Goal: Transaction & Acquisition: Purchase product/service

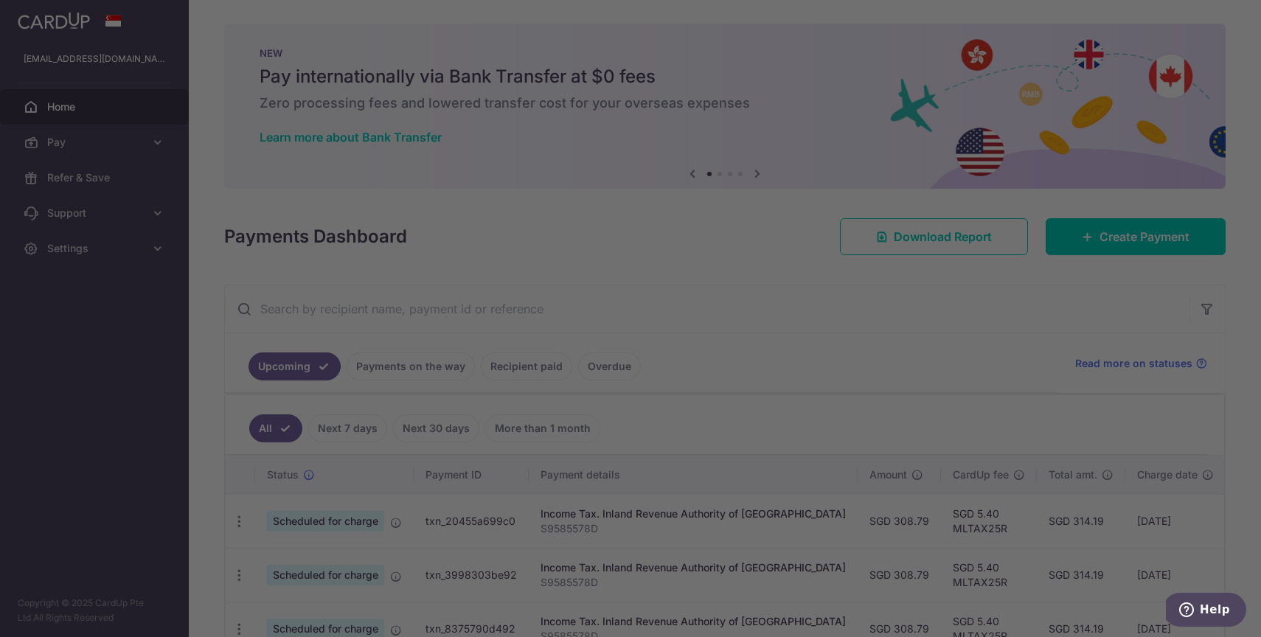
click at [1106, 223] on div at bounding box center [637, 322] width 1274 height 644
click at [1095, 229] on div at bounding box center [637, 322] width 1274 height 644
click at [882, 208] on div at bounding box center [637, 322] width 1274 height 644
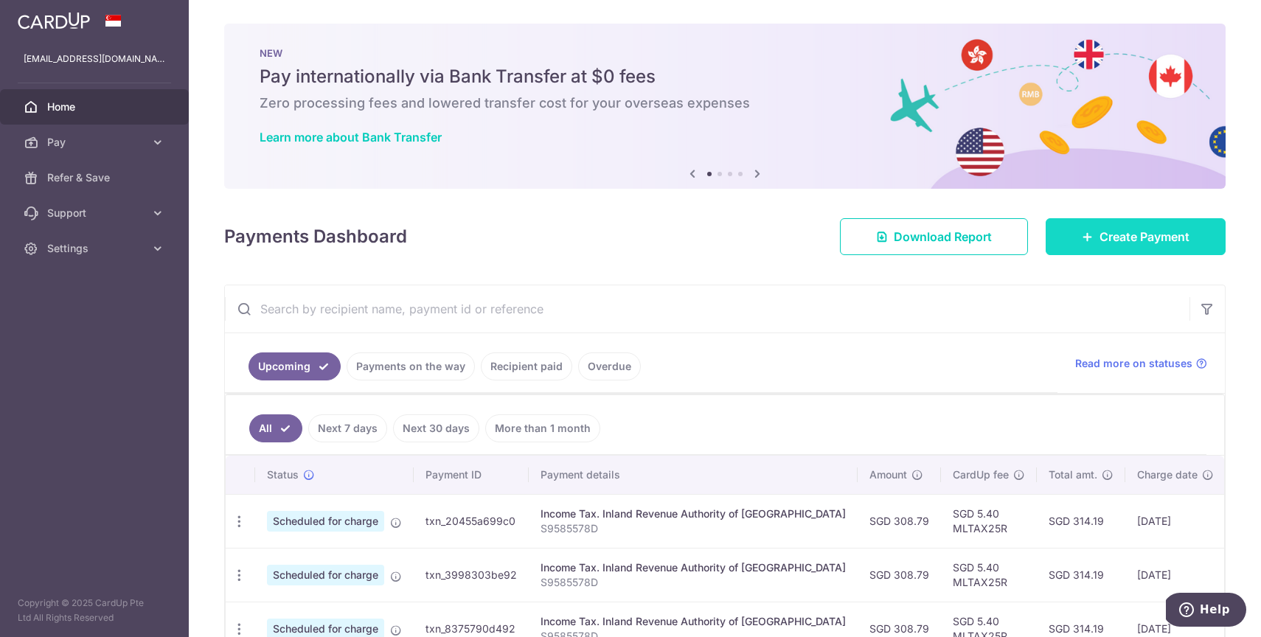
click at [1097, 239] on link "Create Payment" at bounding box center [1136, 236] width 180 height 37
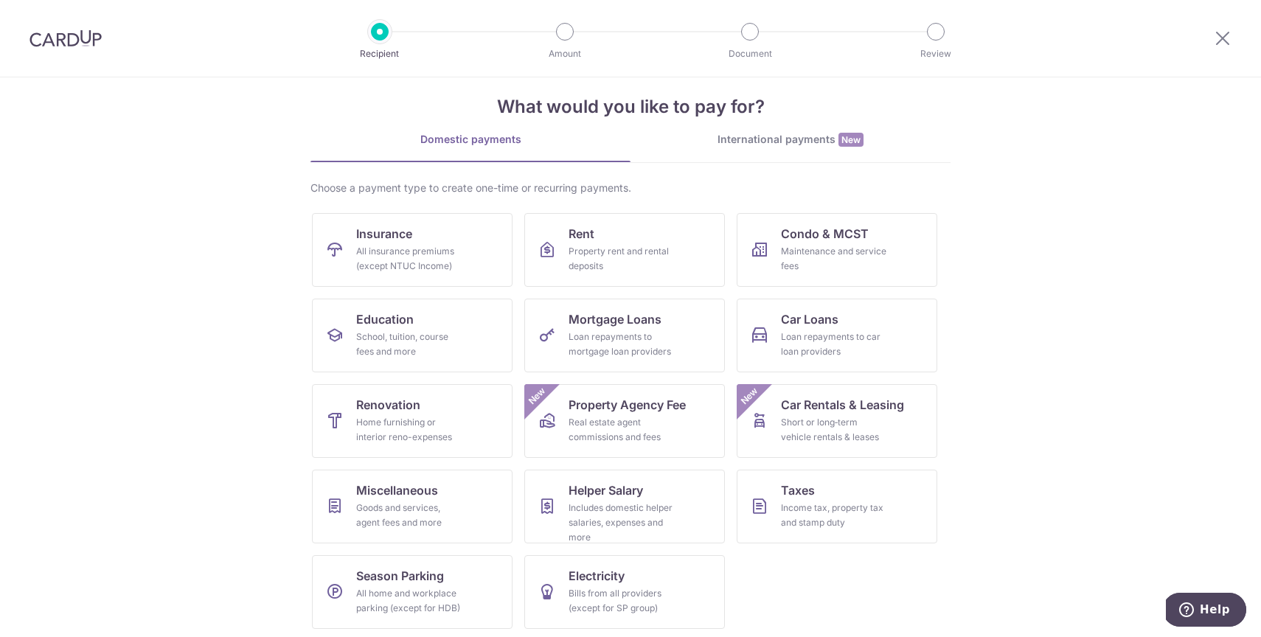
scroll to position [23, 0]
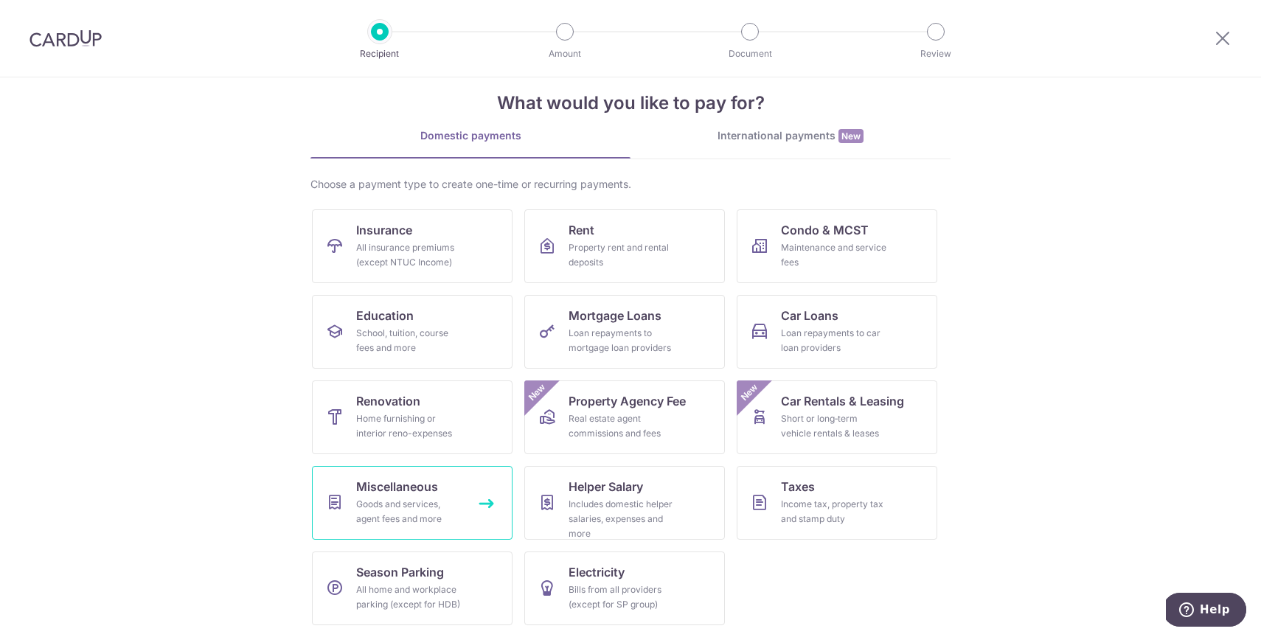
click at [400, 529] on link "Miscellaneous Goods and services, agent fees and more" at bounding box center [412, 503] width 201 height 74
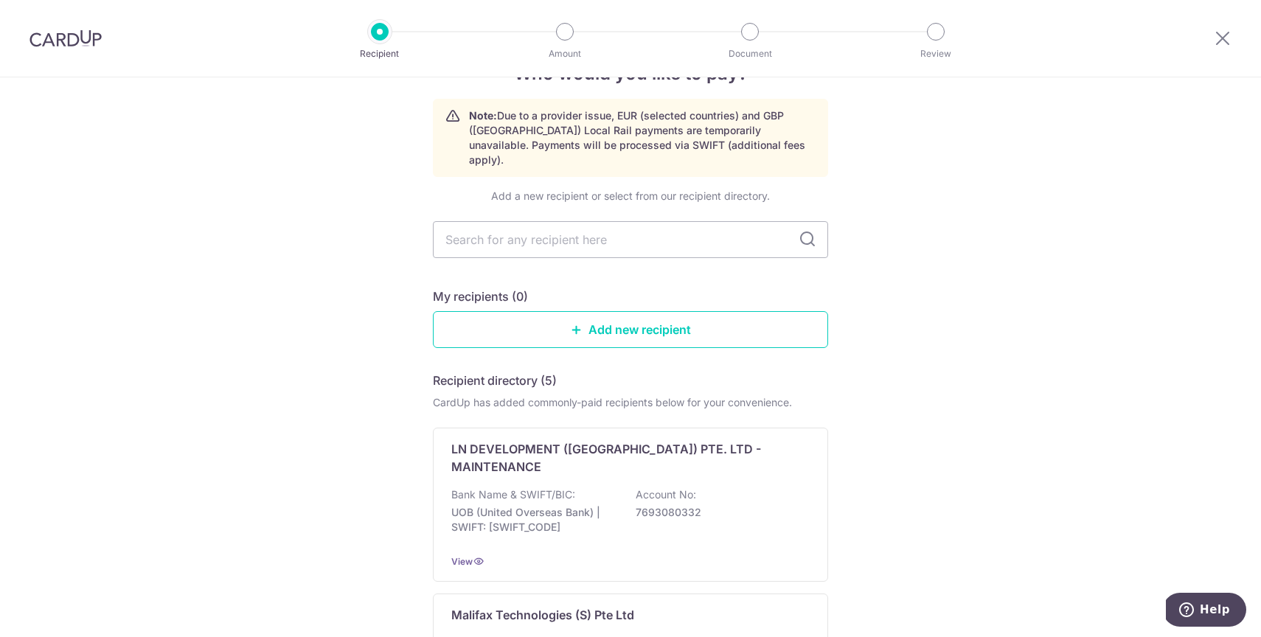
scroll to position [19, 0]
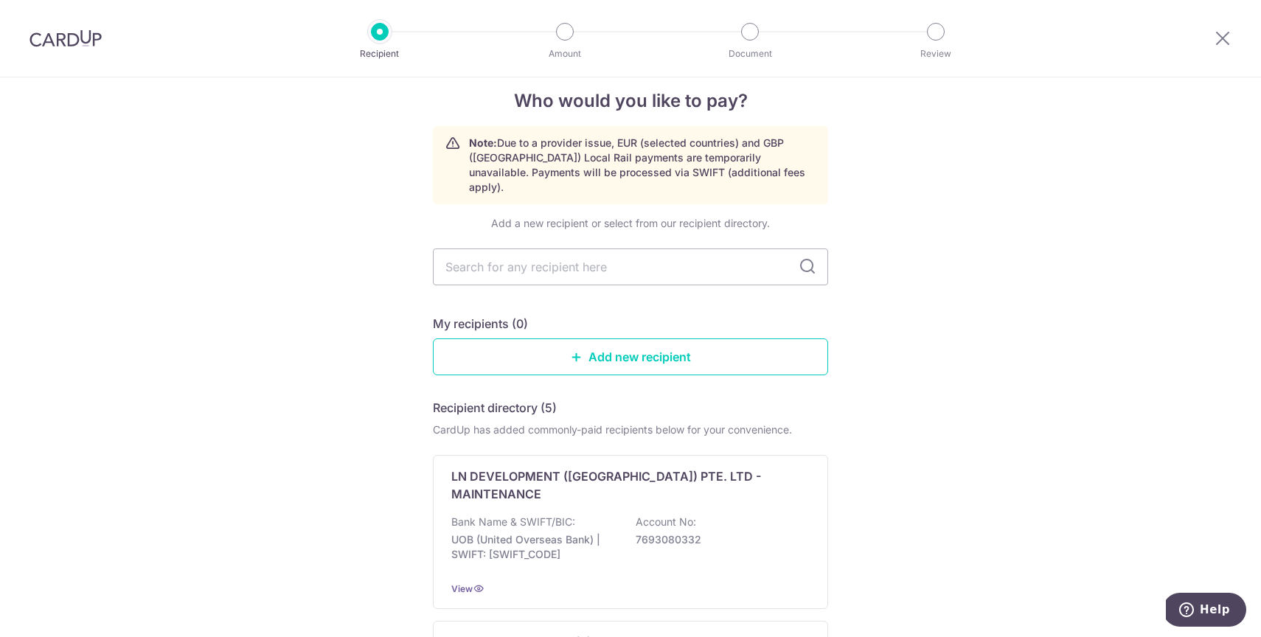
click at [1212, 37] on div at bounding box center [1222, 38] width 77 height 77
click at [1216, 41] on icon at bounding box center [1223, 38] width 18 height 18
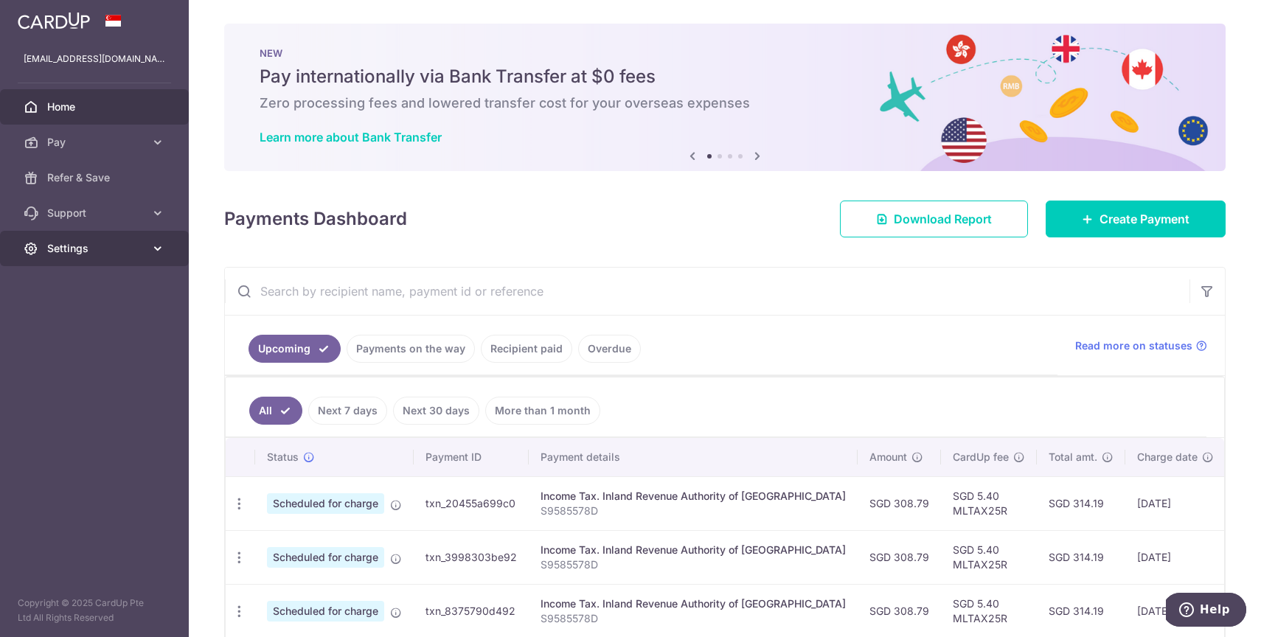
click at [133, 245] on span "Settings" at bounding box center [95, 248] width 97 height 15
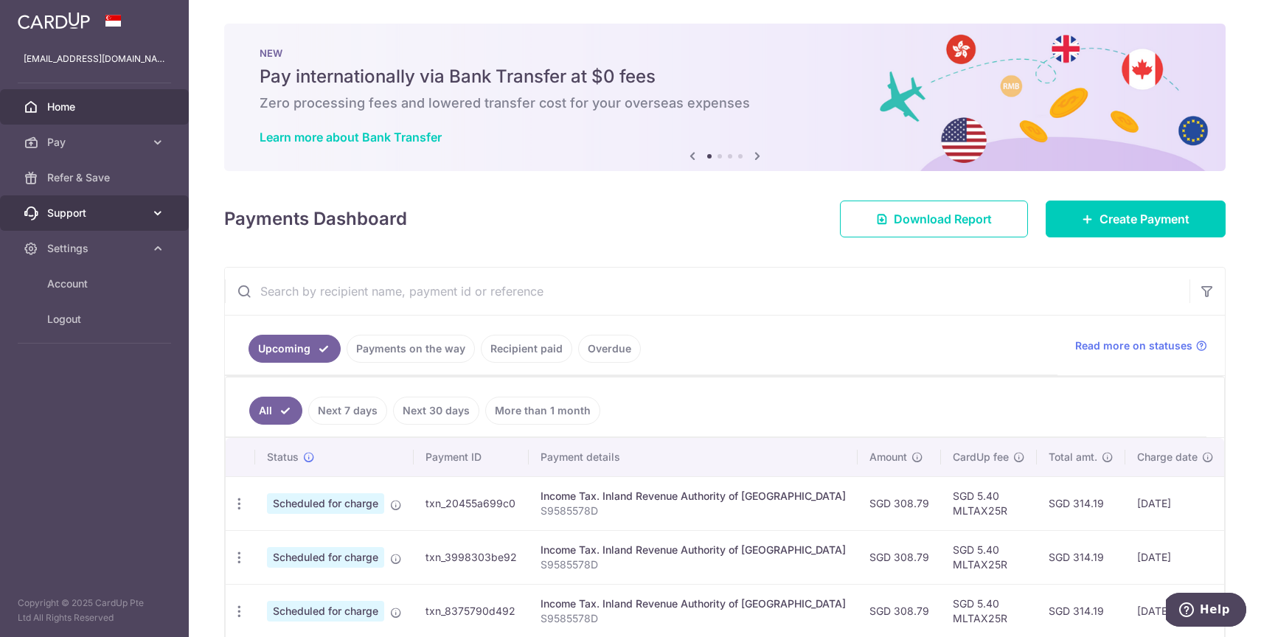
click at [145, 222] on link "Support" at bounding box center [94, 212] width 189 height 35
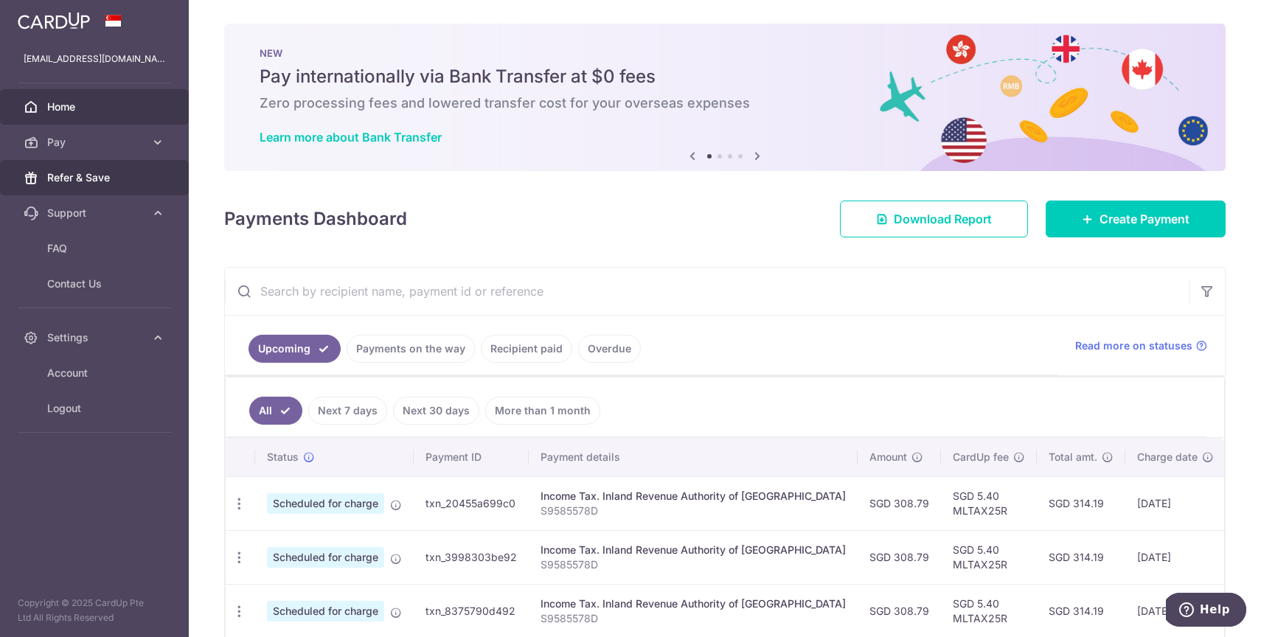
click at [155, 181] on link "Refer & Save" at bounding box center [94, 177] width 189 height 35
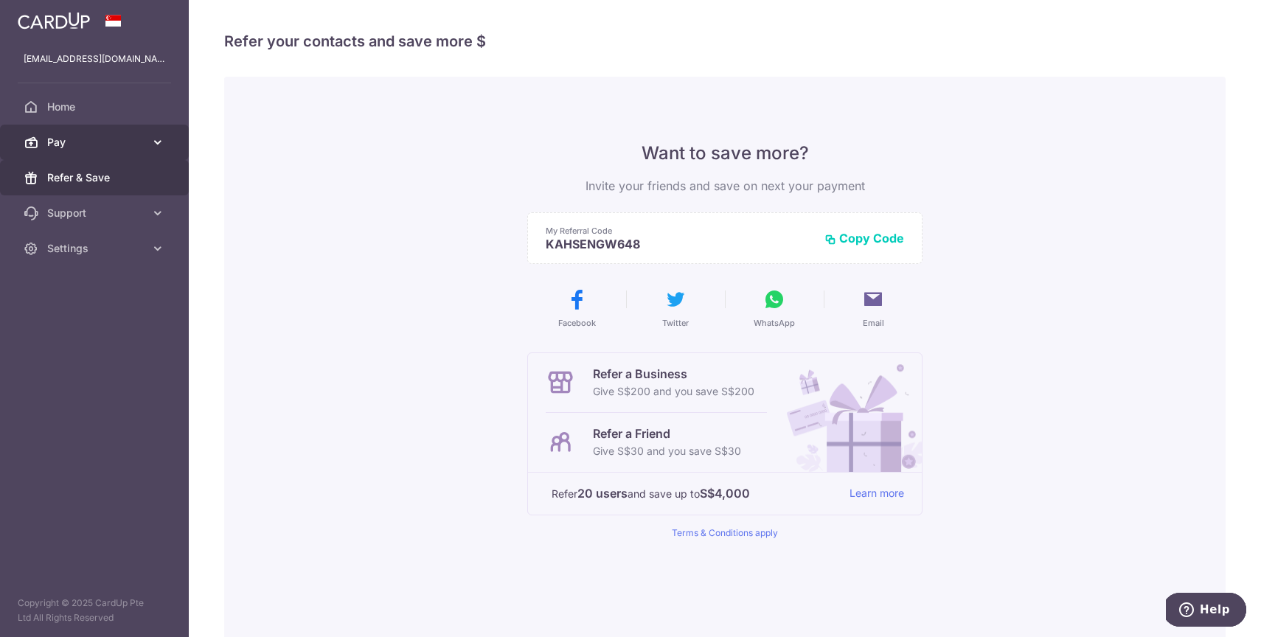
click at [154, 150] on link "Pay" at bounding box center [94, 142] width 189 height 35
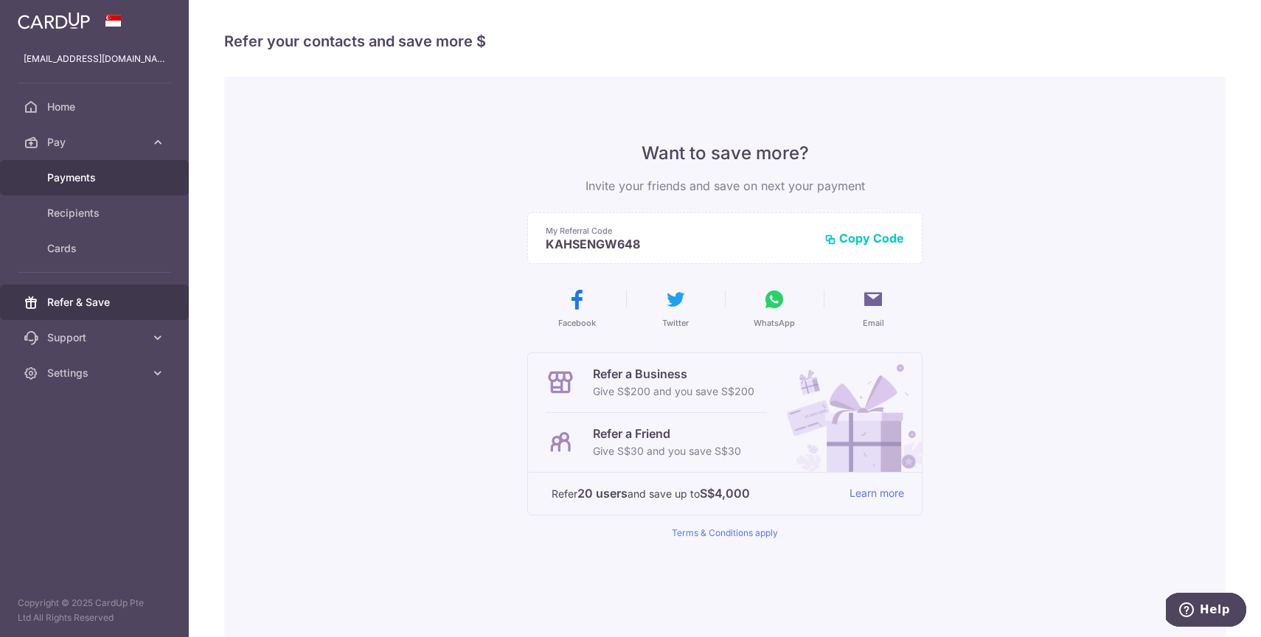
click at [144, 177] on span "Payments" at bounding box center [95, 177] width 97 height 15
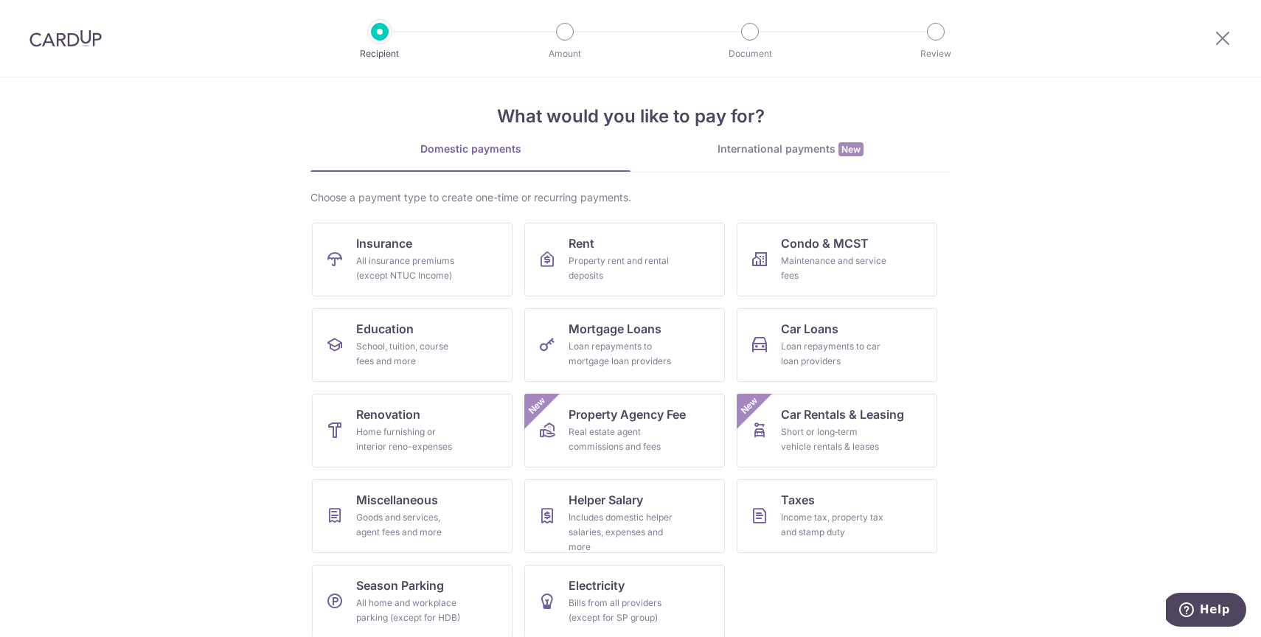
scroll to position [23, 0]
